Goal: Transaction & Acquisition: Register for event/course

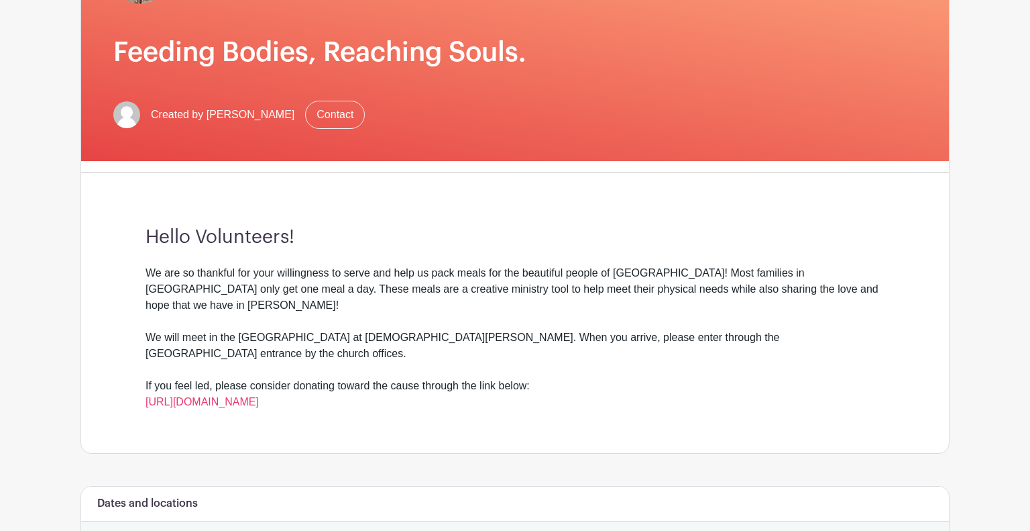
scroll to position [192, 0]
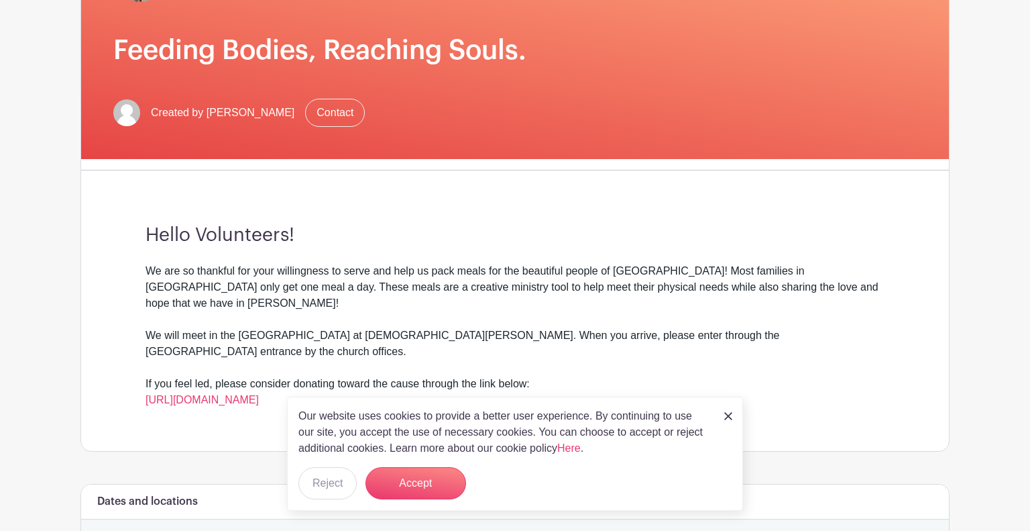
click at [728, 419] on img at bounding box center [728, 416] width 8 height 8
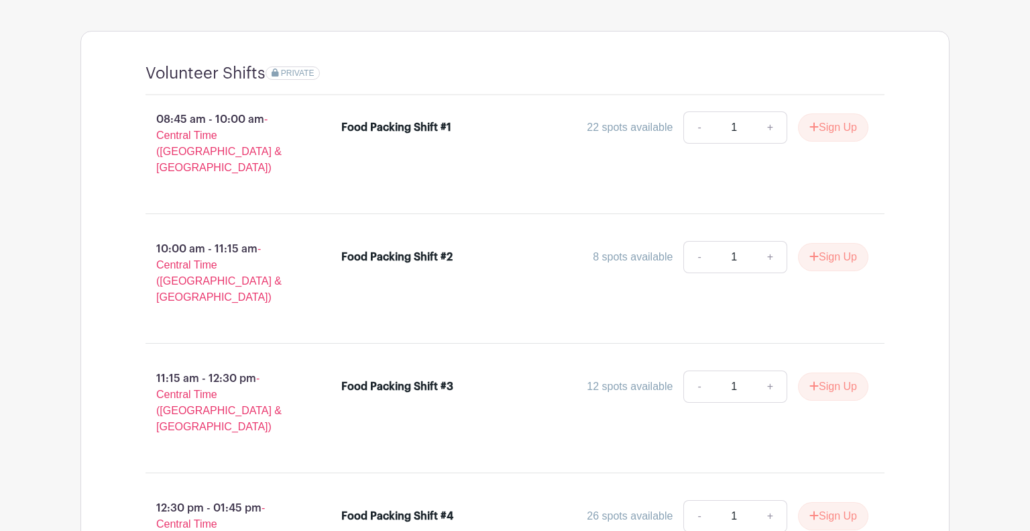
scroll to position [828, 0]
click at [764, 239] on link "+" at bounding box center [771, 255] width 34 height 32
click at [700, 239] on link "-" at bounding box center [699, 255] width 31 height 32
type input "1"
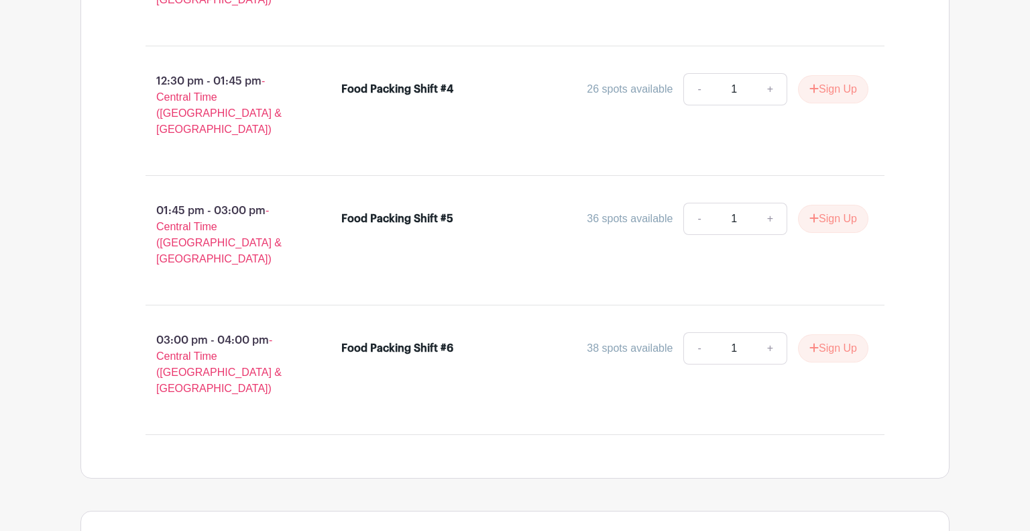
scroll to position [1369, 0]
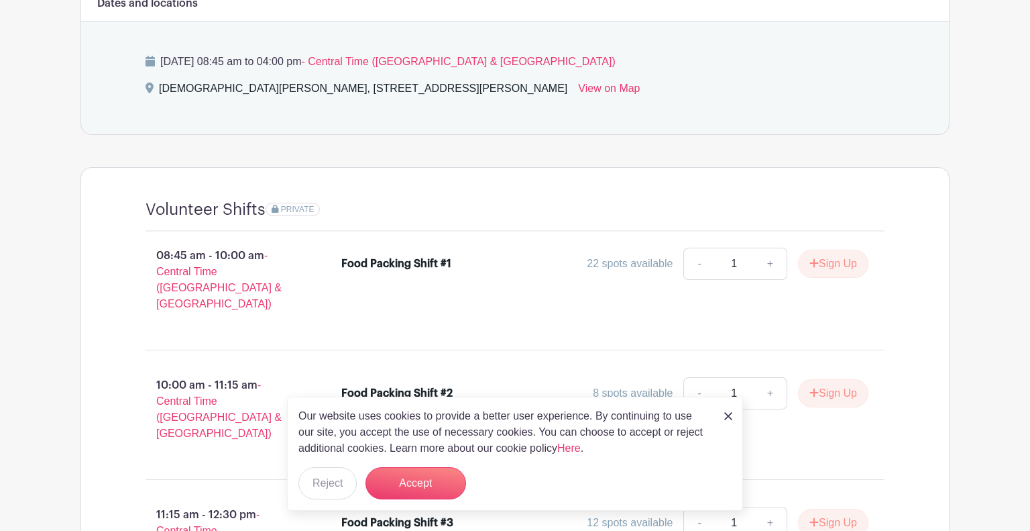
scroll to position [692, 0]
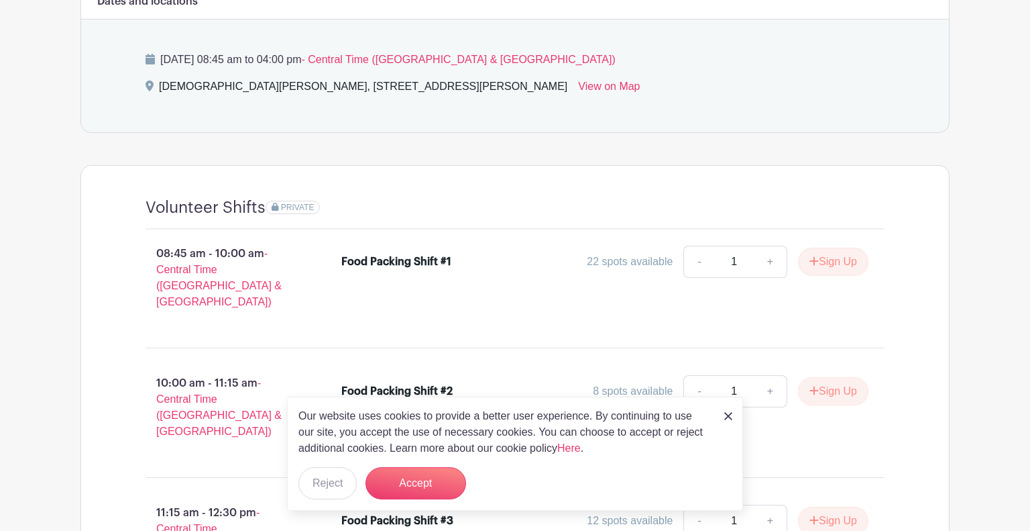
click at [727, 415] on img at bounding box center [728, 416] width 8 height 8
